Goal: Task Accomplishment & Management: Complete application form

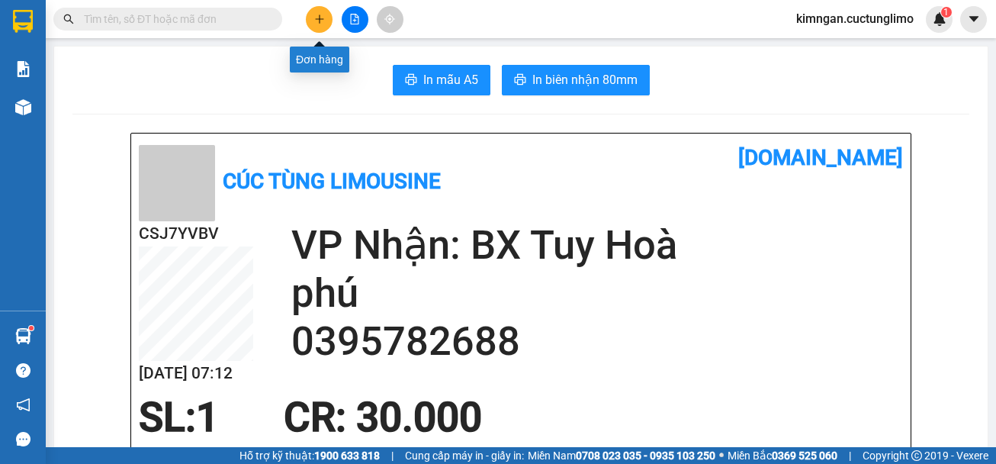
click at [317, 19] on icon "plus" at bounding box center [319, 18] width 8 height 1
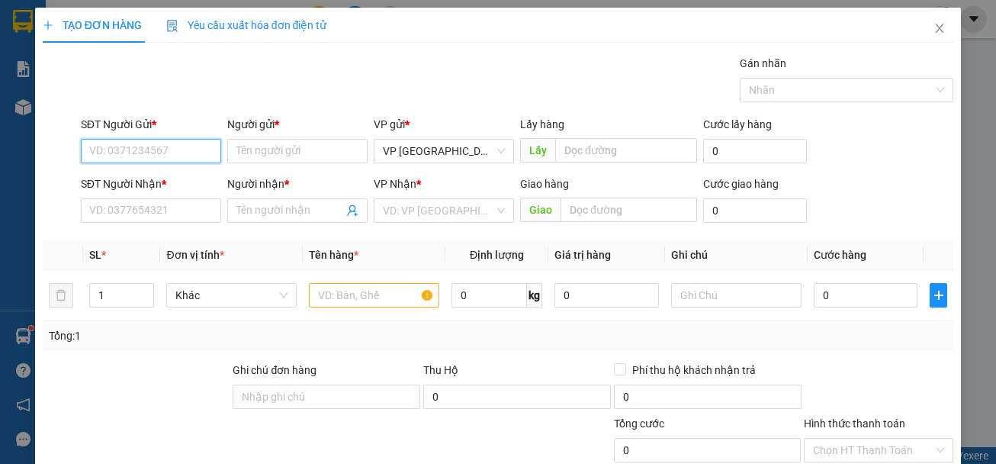
click at [202, 155] on input "SĐT Người Gửi *" at bounding box center [151, 151] width 140 height 24
type input "0354575267"
click at [339, 156] on input "Người gửi *" at bounding box center [297, 151] width 140 height 24
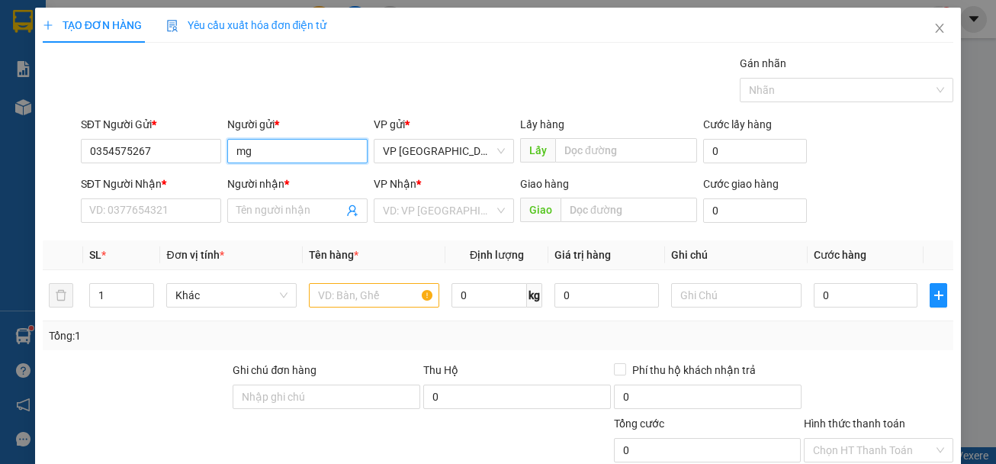
type input "m"
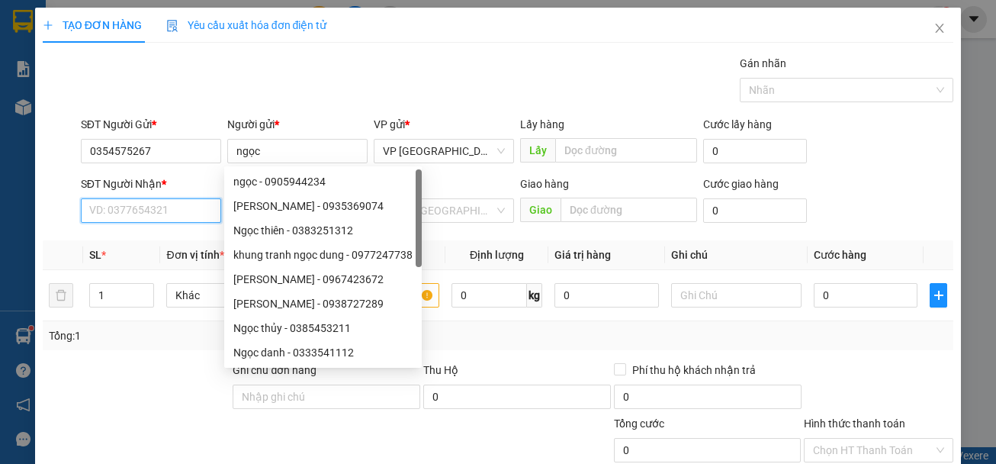
click at [153, 214] on input "SĐT Người Nhận *" at bounding box center [151, 210] width 140 height 24
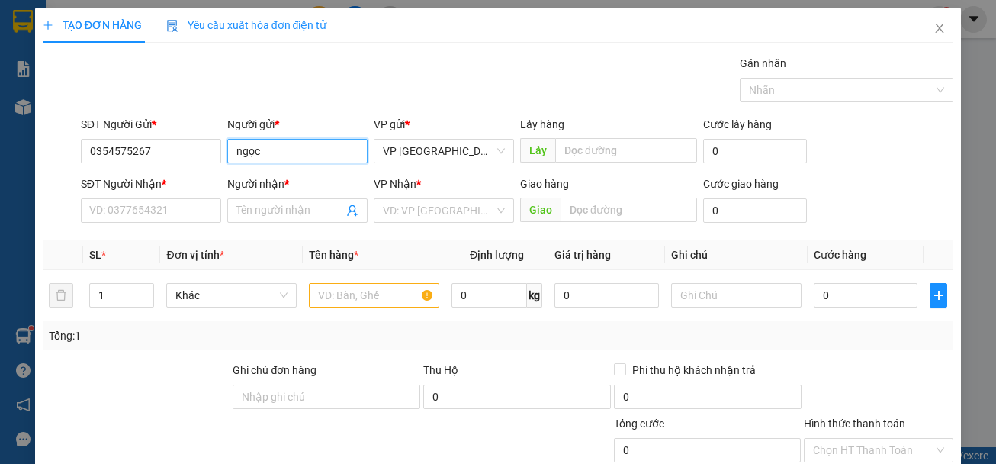
click at [280, 153] on input "ngọc" at bounding box center [297, 151] width 140 height 24
type input "duyên"
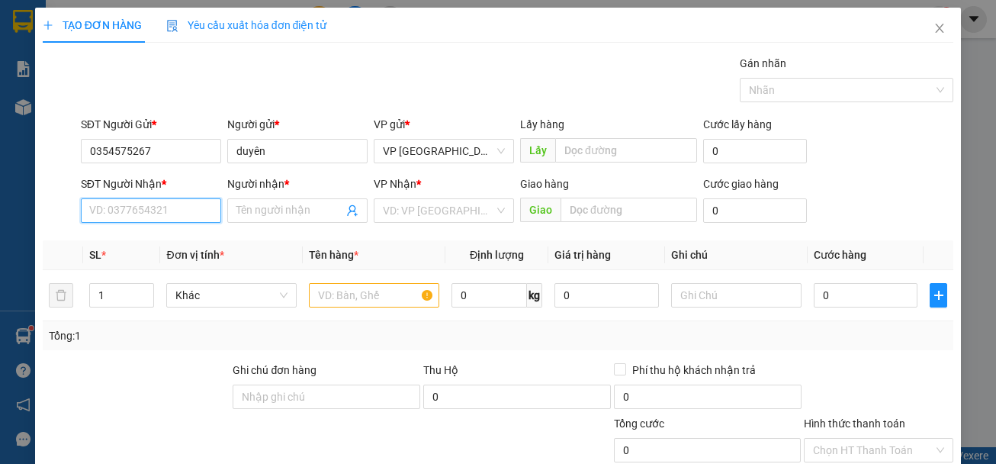
click at [181, 210] on input "SĐT Người Nhận *" at bounding box center [151, 210] width 140 height 24
type input "0766669559"
click at [181, 239] on div "0766669559 - LUYỆN" at bounding box center [149, 241] width 120 height 17
type input "LUYỆN"
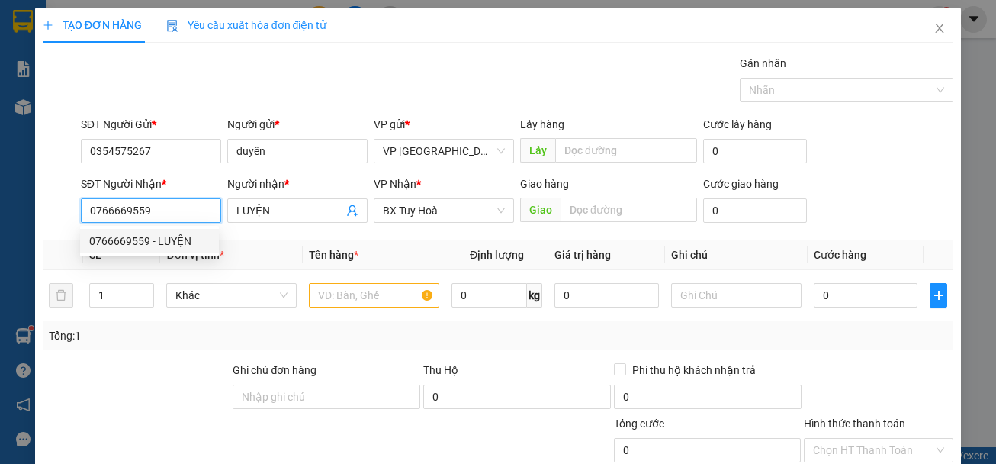
type input "50.000"
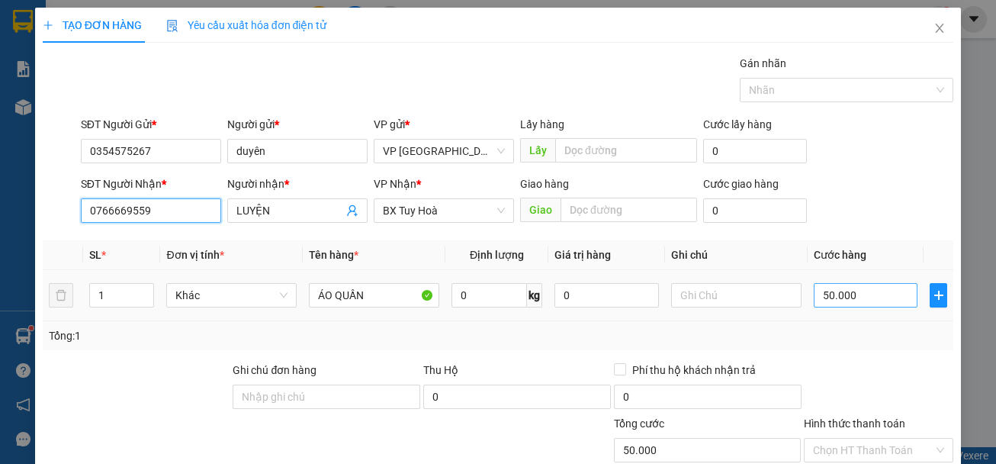
type input "0766669559"
click at [855, 294] on input "50.000" at bounding box center [866, 295] width 104 height 24
type input "3"
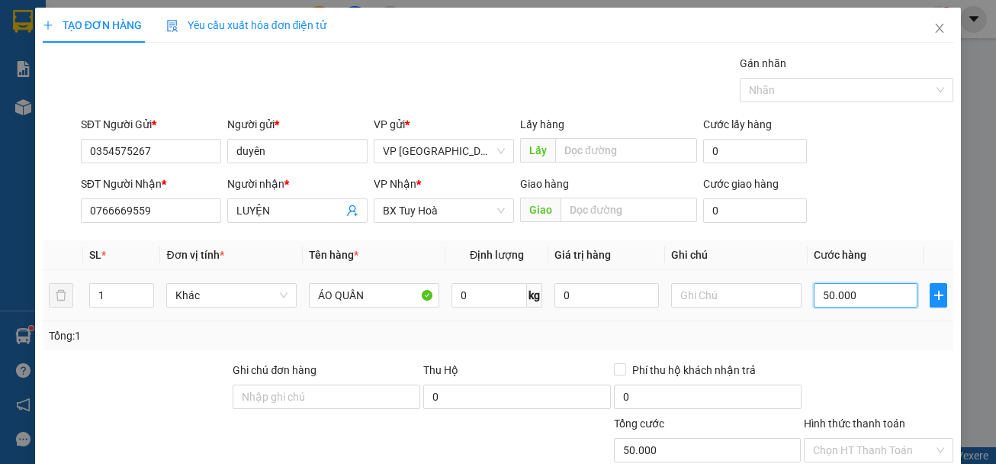
type input "3"
type input "30"
type input "300"
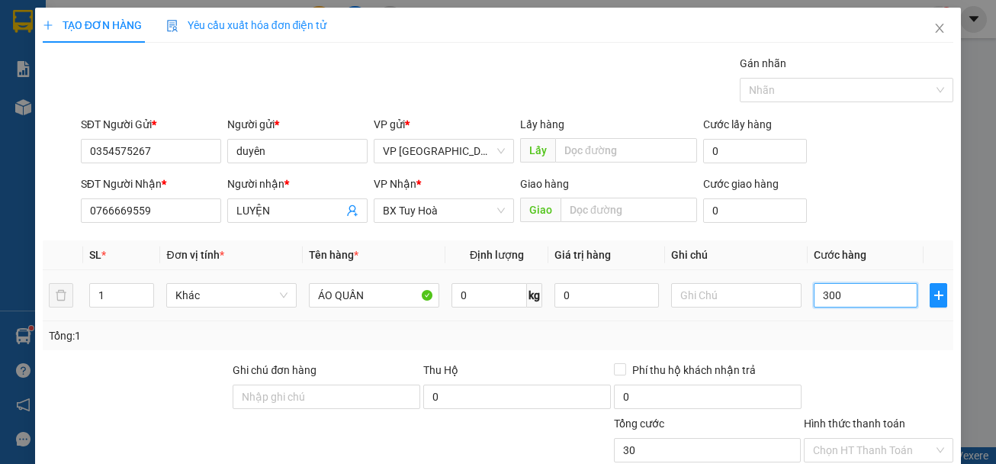
type input "300"
type input "3.000"
type input "30.000"
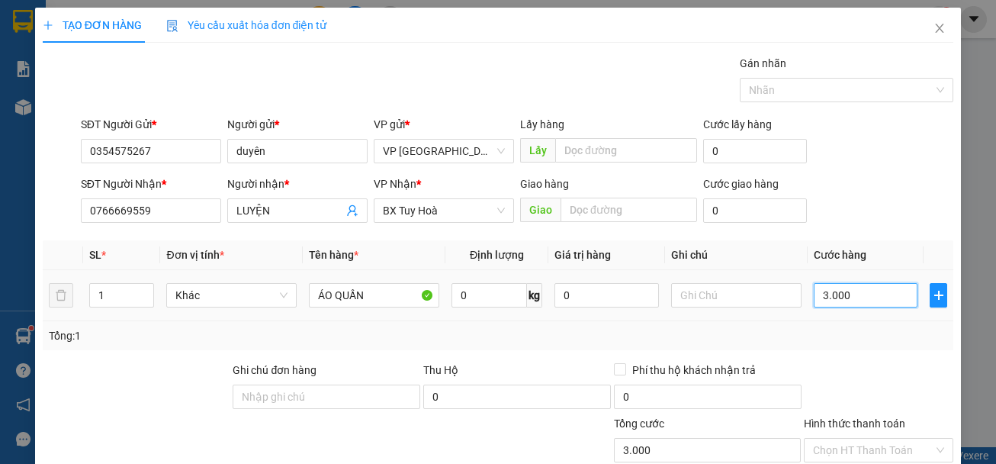
type input "30.000"
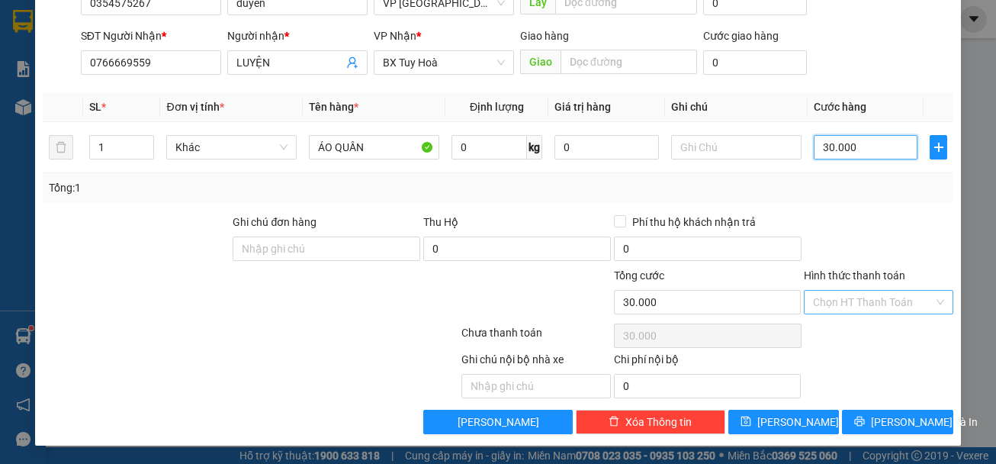
type input "30.000"
click at [884, 305] on input "Hình thức thanh toán" at bounding box center [873, 302] width 120 height 23
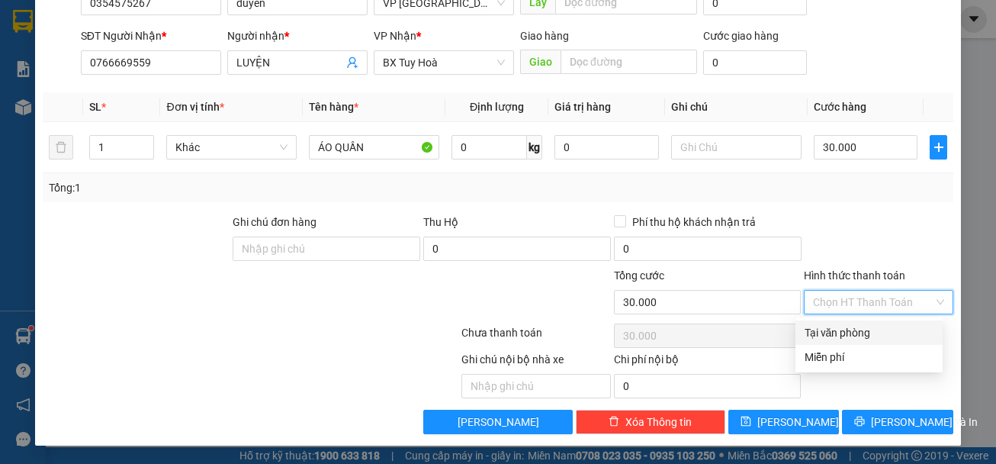
click at [865, 339] on div "Tại văn phòng" at bounding box center [868, 332] width 129 height 17
type input "0"
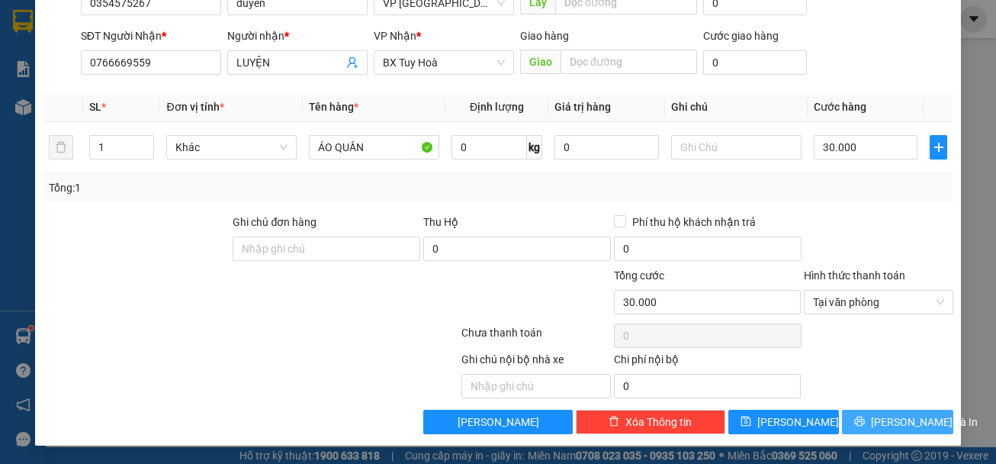
click at [900, 424] on span "[PERSON_NAME] và In" at bounding box center [924, 421] width 107 height 17
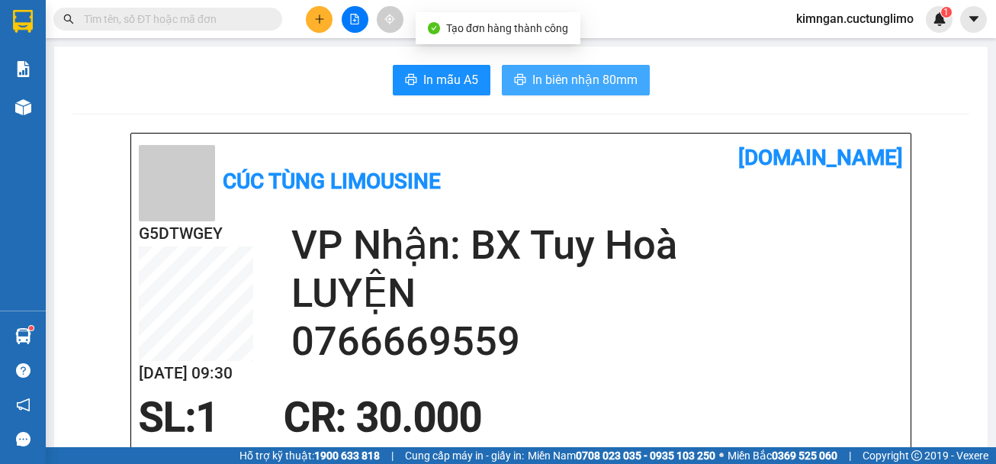
click at [613, 80] on span "In biên nhận 80mm" at bounding box center [584, 79] width 105 height 19
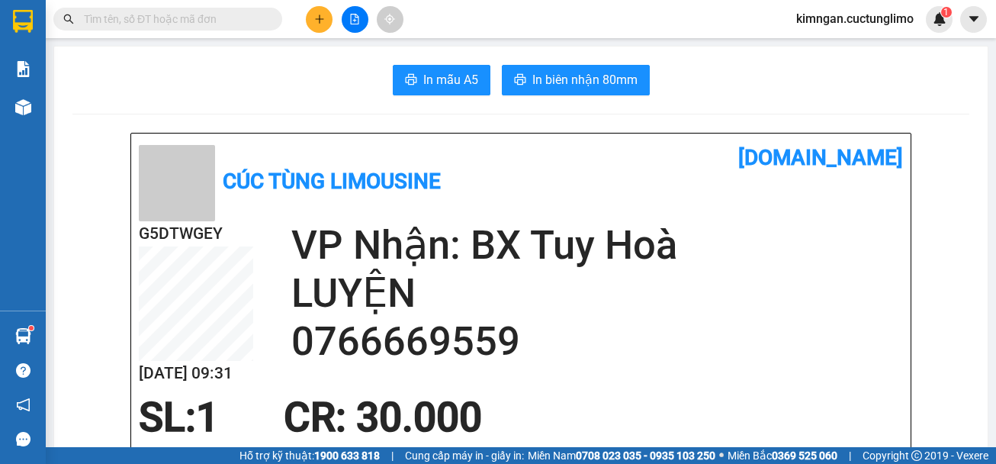
drag, startPoint x: 613, startPoint y: 84, endPoint x: 768, endPoint y: 368, distance: 323.1
click at [768, 368] on div "G5DTWGEY [DATE] 09:31 VP Nhận: BX Tuy Hoà LUYỆN 0766669559" at bounding box center [521, 307] width 764 height 173
